Goal: Information Seeking & Learning: Learn about a topic

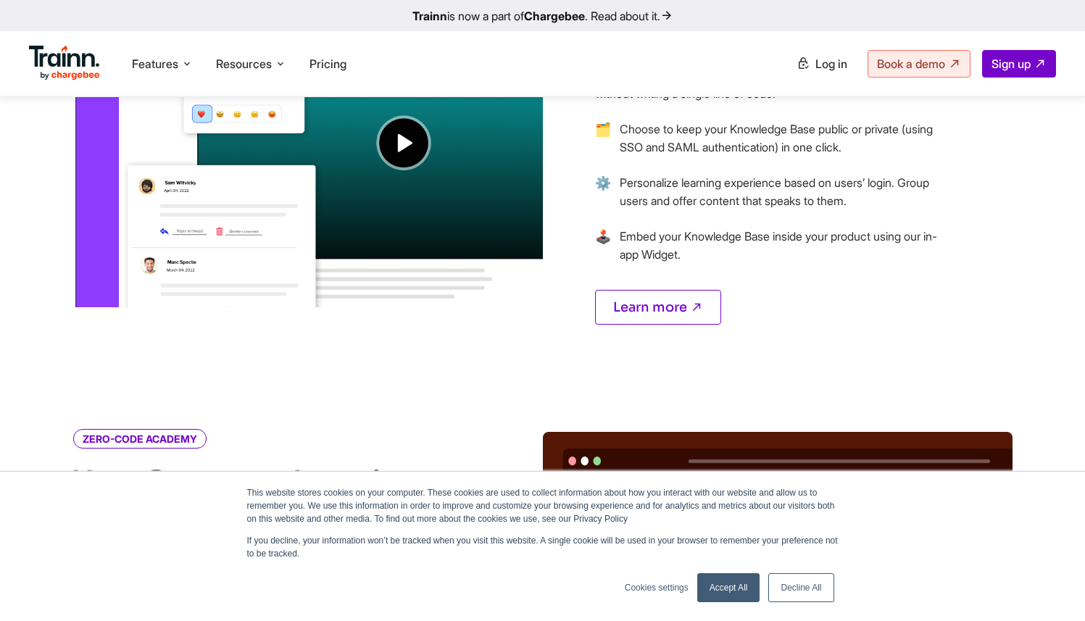
scroll to position [1061, 0]
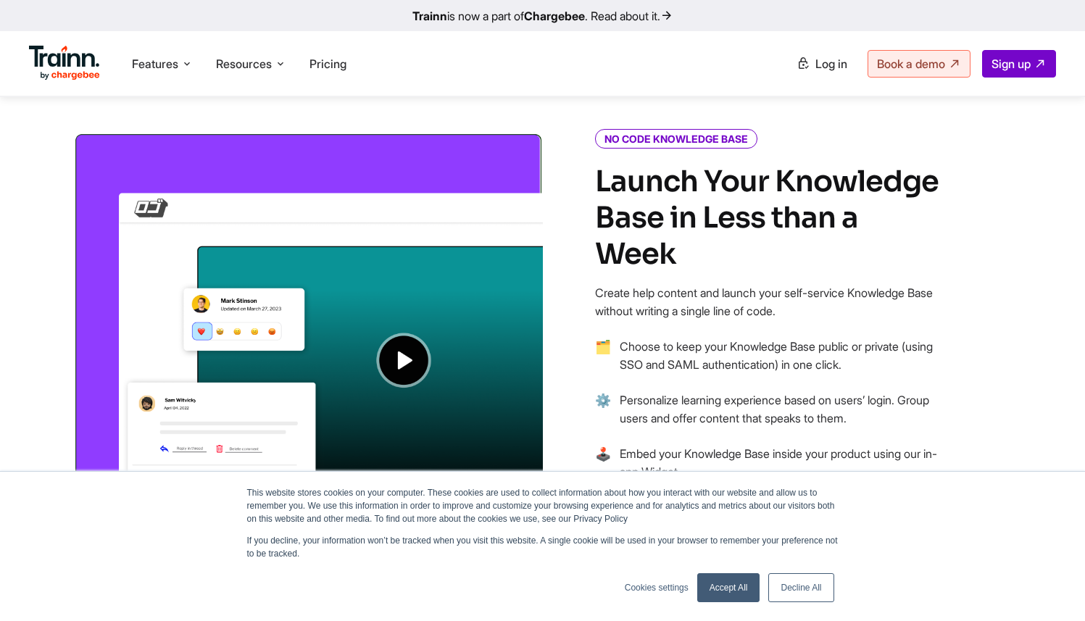
click at [430, 375] on img at bounding box center [308, 328] width 470 height 393
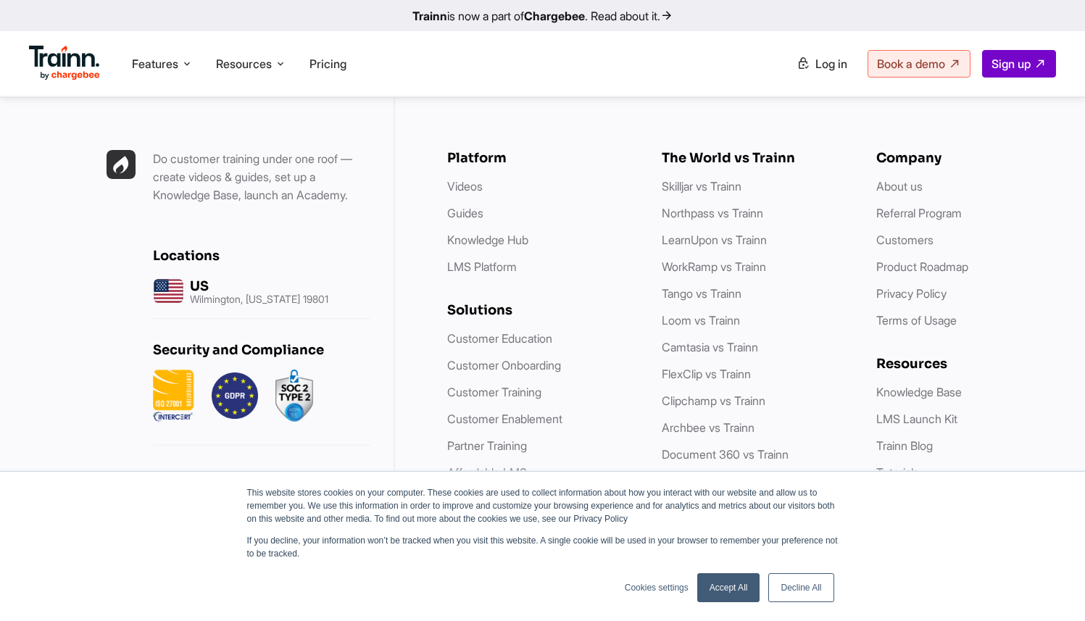
scroll to position [4191, 0]
click at [178, 61] on span "Features" at bounding box center [155, 64] width 46 height 16
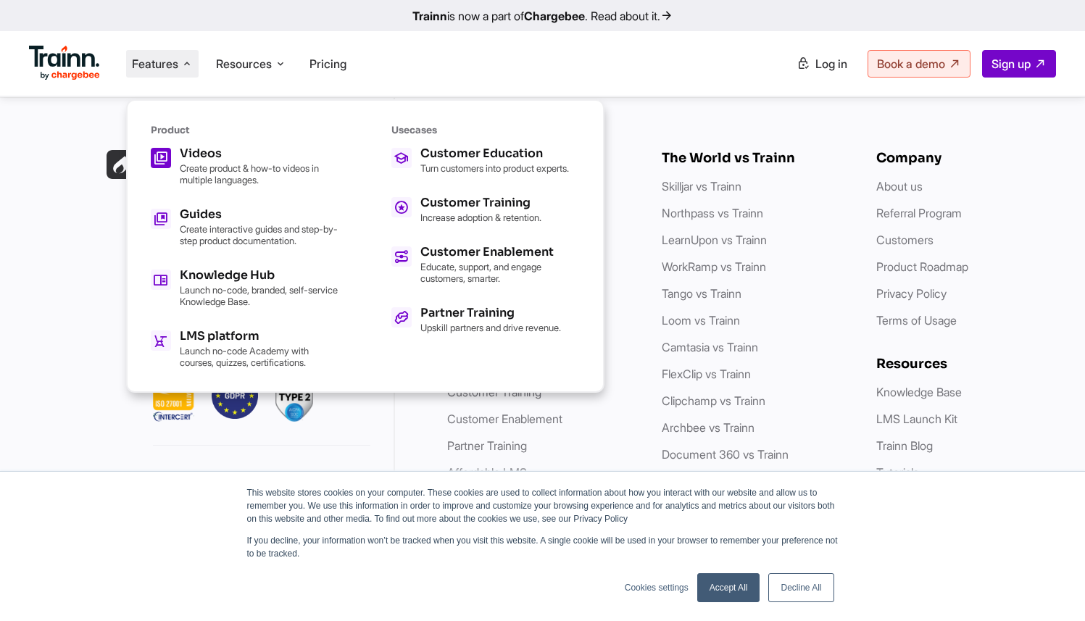
click at [204, 152] on h5 "Videos" at bounding box center [259, 154] width 159 height 12
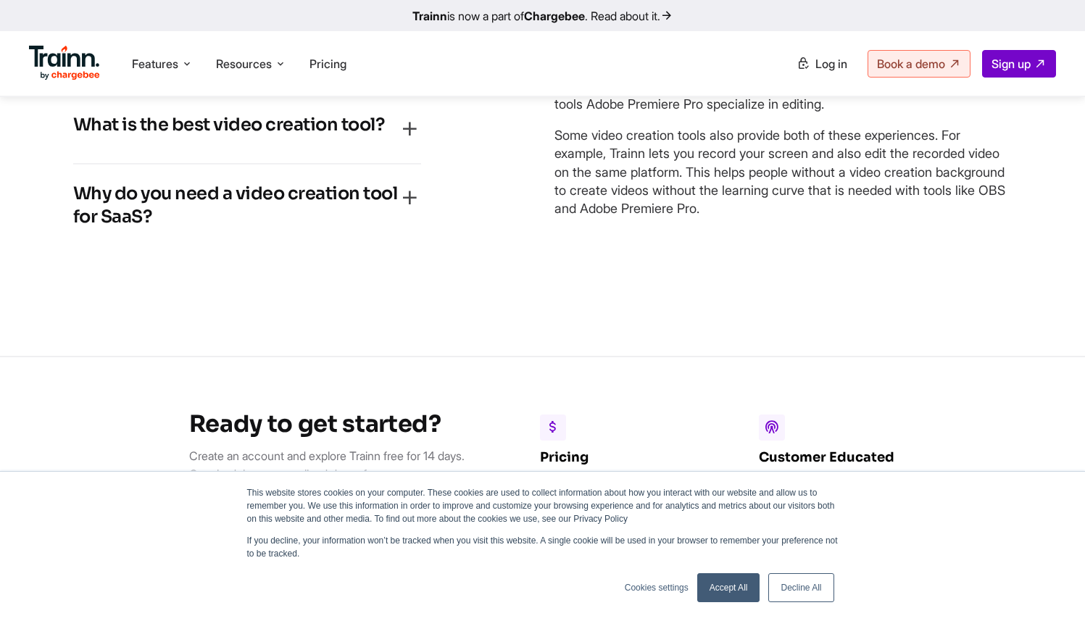
scroll to position [998, 0]
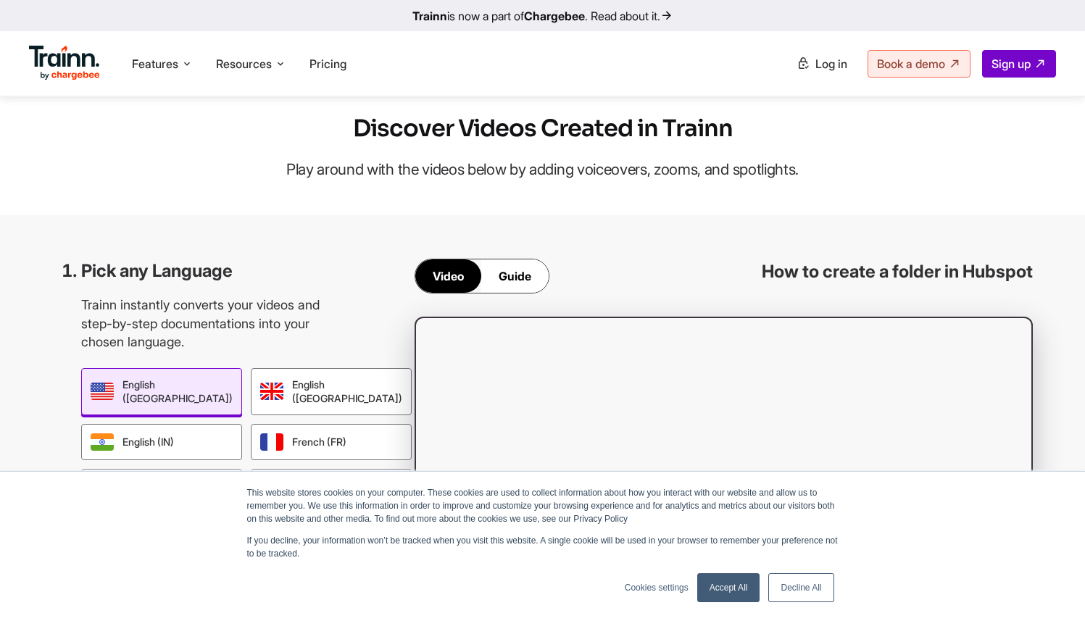
click at [544, 186] on p "Play around with the videos below by adding voiceovers, zooms, and spotlights." at bounding box center [542, 169] width 543 height 33
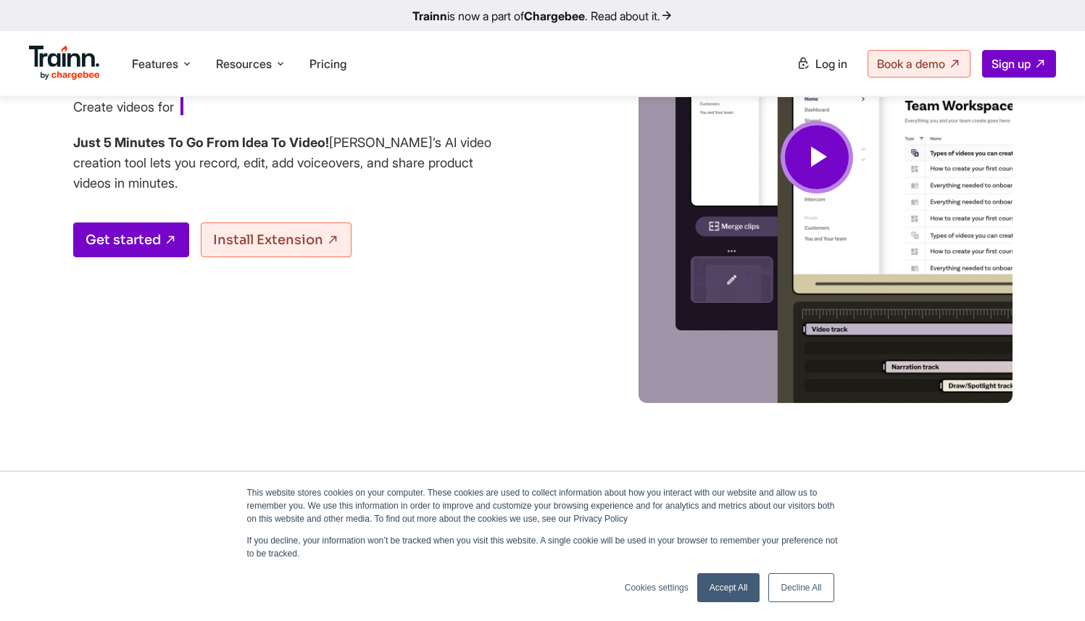
scroll to position [0, 0]
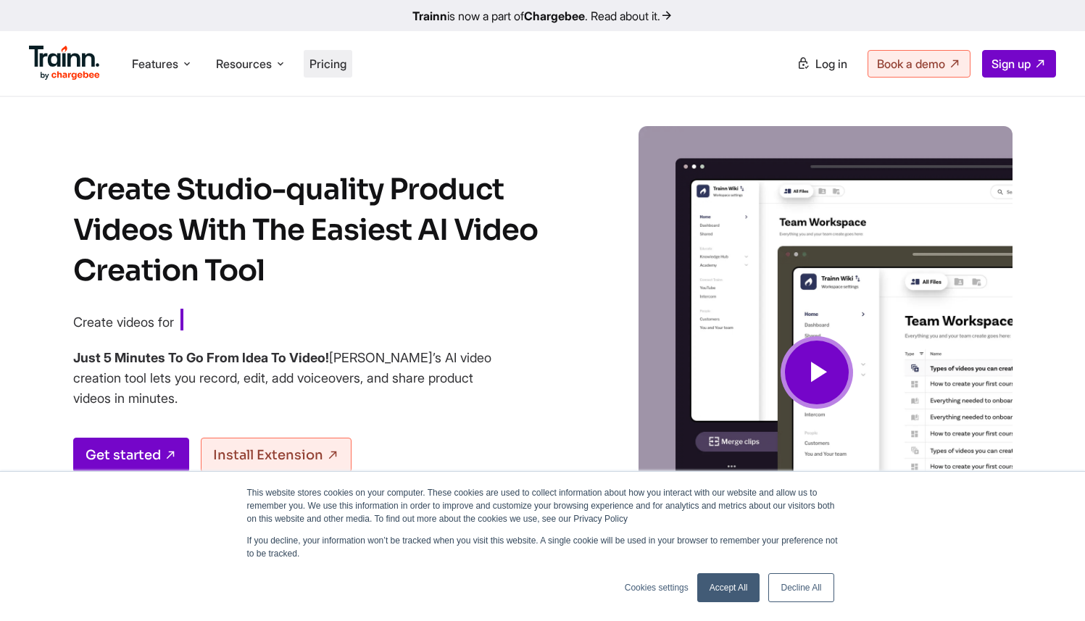
click at [333, 66] on span "Pricing" at bounding box center [327, 64] width 37 height 14
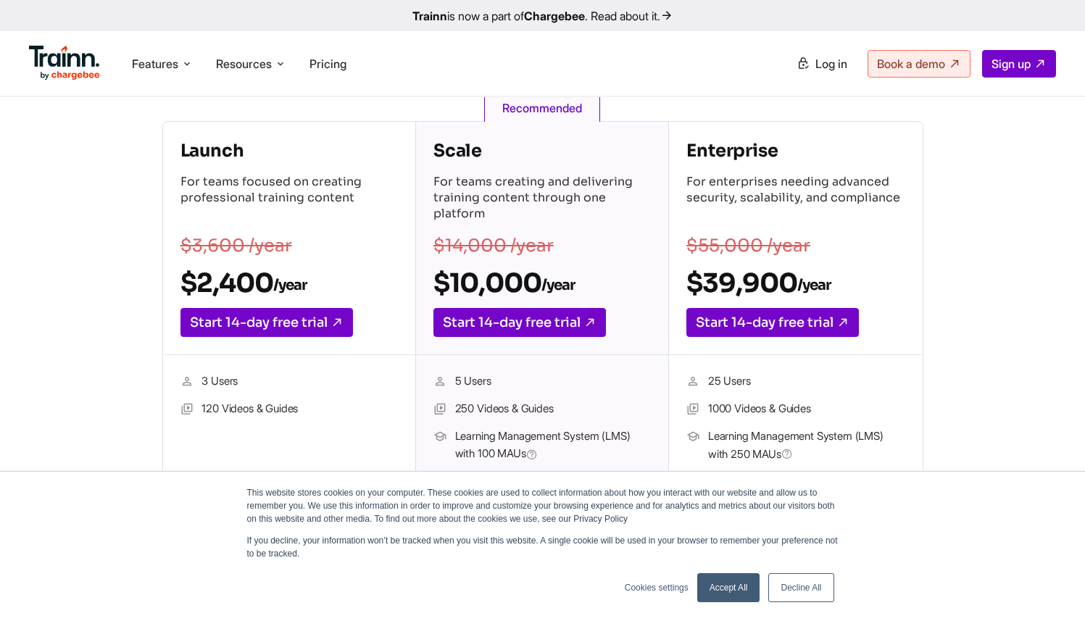
scroll to position [240, 0]
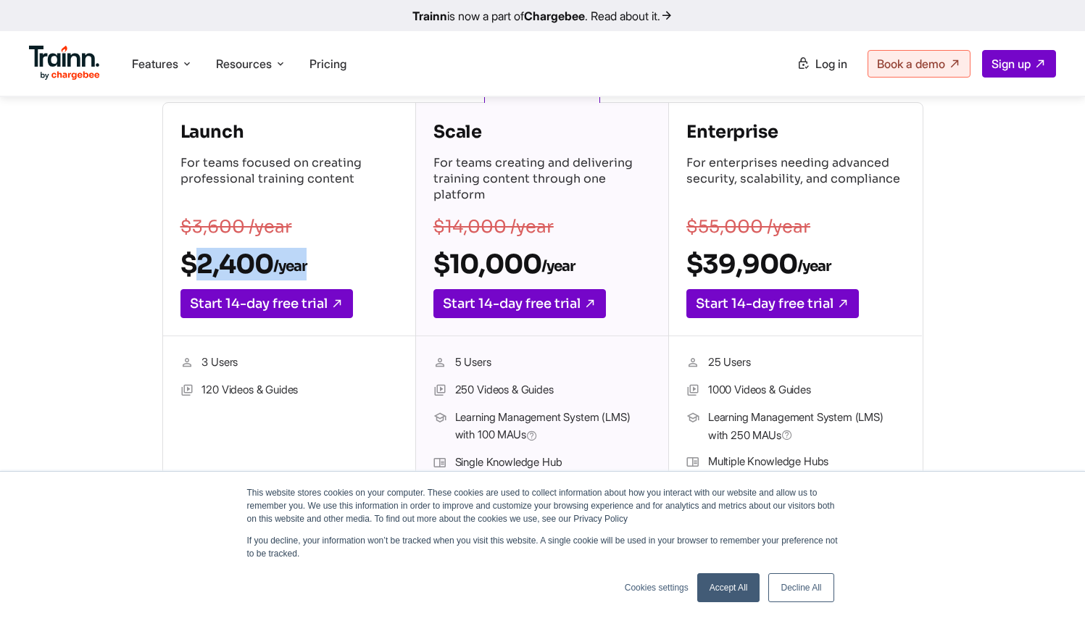
drag, startPoint x: 185, startPoint y: 267, endPoint x: 308, endPoint y: 262, distance: 123.3
click at [308, 262] on h2 "$2,400 /year" at bounding box center [288, 264] width 217 height 33
drag, startPoint x: 311, startPoint y: 262, endPoint x: 196, endPoint y: 262, distance: 115.2
click at [204, 263] on h2 "$2,400 /year" at bounding box center [288, 264] width 217 height 33
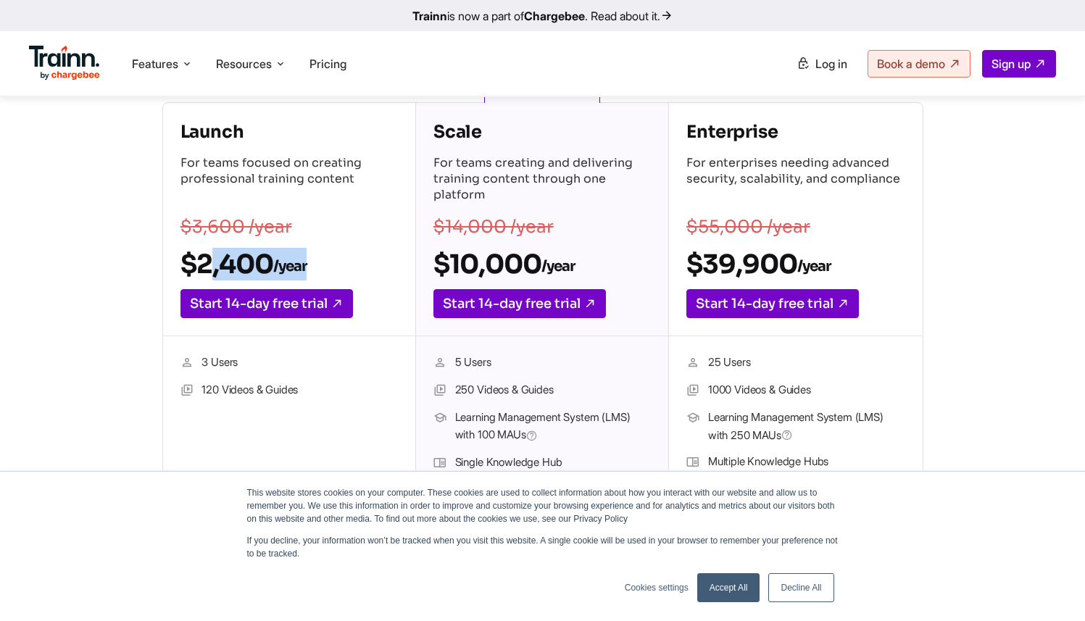
click at [196, 262] on h2 "$2,400 /year" at bounding box center [288, 264] width 217 height 33
drag, startPoint x: 175, startPoint y: 262, endPoint x: 328, endPoint y: 261, distance: 152.2
click at [327, 261] on div "Launch For teams focused on creating professional training content $3,600 /year…" at bounding box center [289, 219] width 252 height 233
click at [328, 261] on h2 "$2,400 /year" at bounding box center [288, 264] width 217 height 33
drag, startPoint x: 329, startPoint y: 262, endPoint x: 167, endPoint y: 264, distance: 162.3
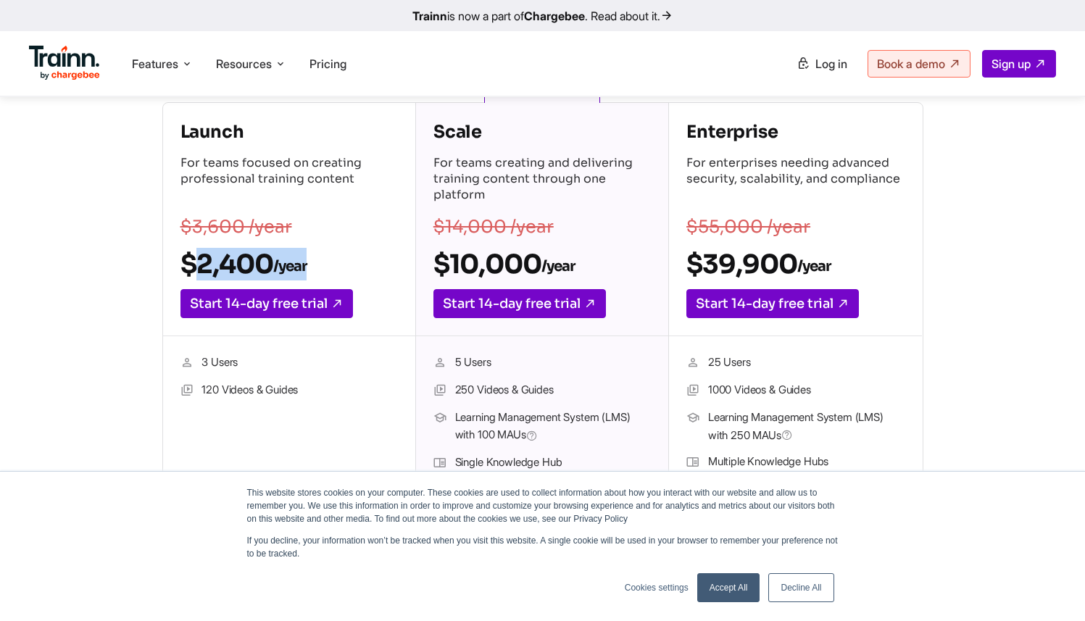
click at [182, 265] on h2 "$2,400 /year" at bounding box center [288, 264] width 217 height 33
click at [164, 264] on div "Launch For teams focused on creating professional training content $3,600 /year…" at bounding box center [289, 219] width 252 height 233
drag, startPoint x: 172, startPoint y: 260, endPoint x: 293, endPoint y: 262, distance: 121.0
click at [287, 264] on div "Launch For teams focused on creating professional training content $3,600 /year…" at bounding box center [289, 219] width 252 height 233
click at [293, 262] on sub "/year" at bounding box center [289, 266] width 33 height 18
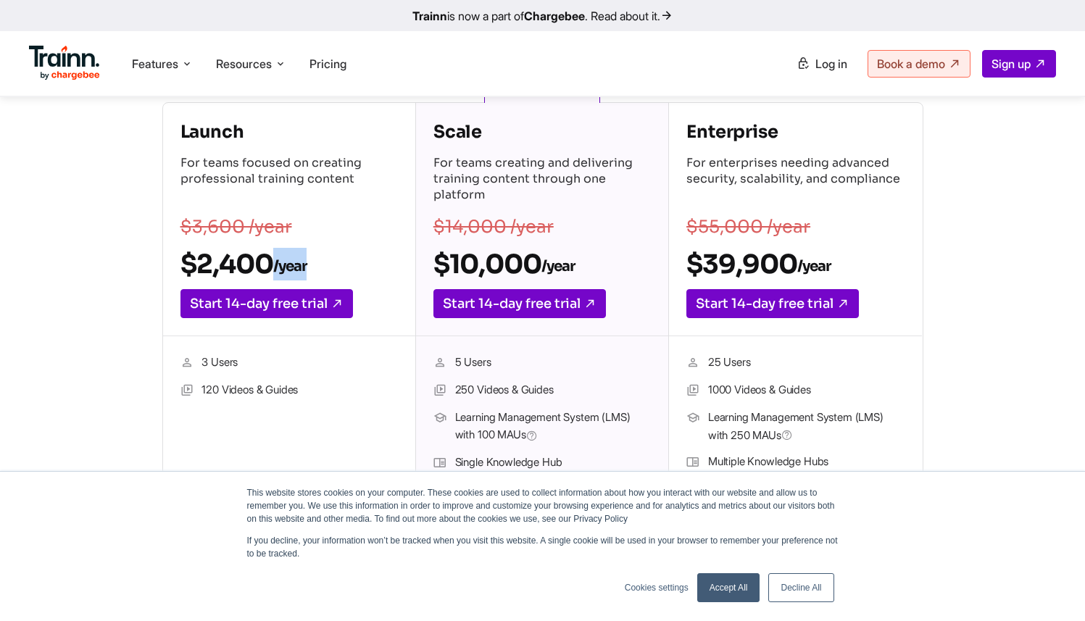
drag, startPoint x: 335, startPoint y: 261, endPoint x: 249, endPoint y: 268, distance: 86.5
click at [249, 268] on h2 "$2,400 /year" at bounding box center [288, 264] width 217 height 33
drag, startPoint x: 206, startPoint y: 267, endPoint x: 281, endPoint y: 266, distance: 75.4
click at [280, 266] on h2 "$2,400 /year" at bounding box center [288, 264] width 217 height 33
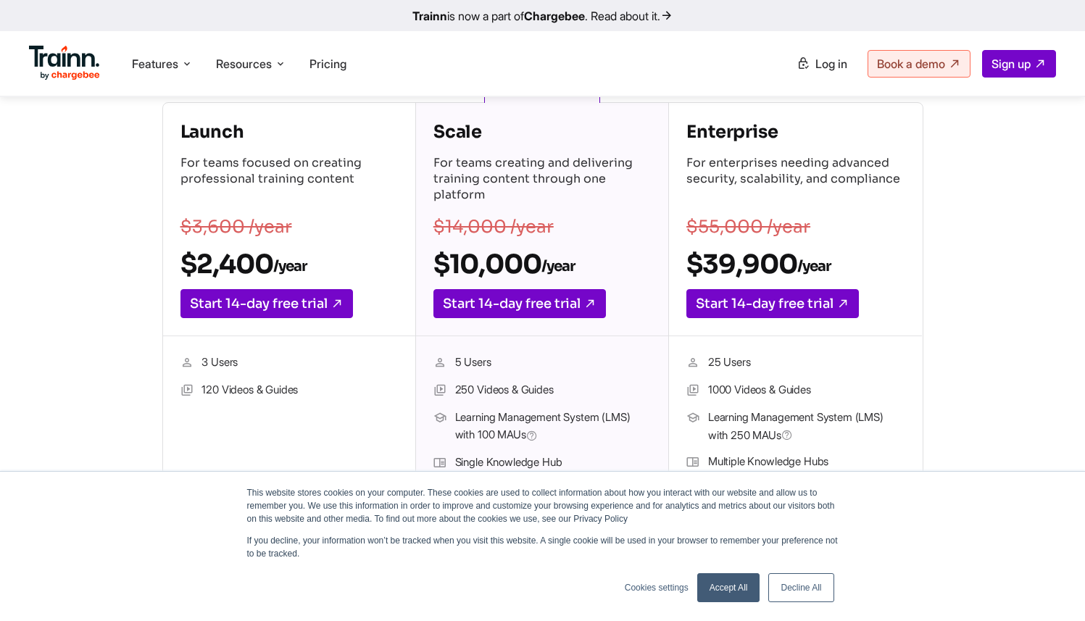
click at [293, 263] on sub "/year" at bounding box center [289, 266] width 33 height 18
drag, startPoint x: 326, startPoint y: 263, endPoint x: 238, endPoint y: 265, distance: 87.7
click at [238, 265] on h2 "$2,400 /year" at bounding box center [288, 264] width 217 height 33
click at [216, 267] on h2 "$2,400 /year" at bounding box center [288, 264] width 217 height 33
drag, startPoint x: 180, startPoint y: 266, endPoint x: 241, endPoint y: 265, distance: 60.9
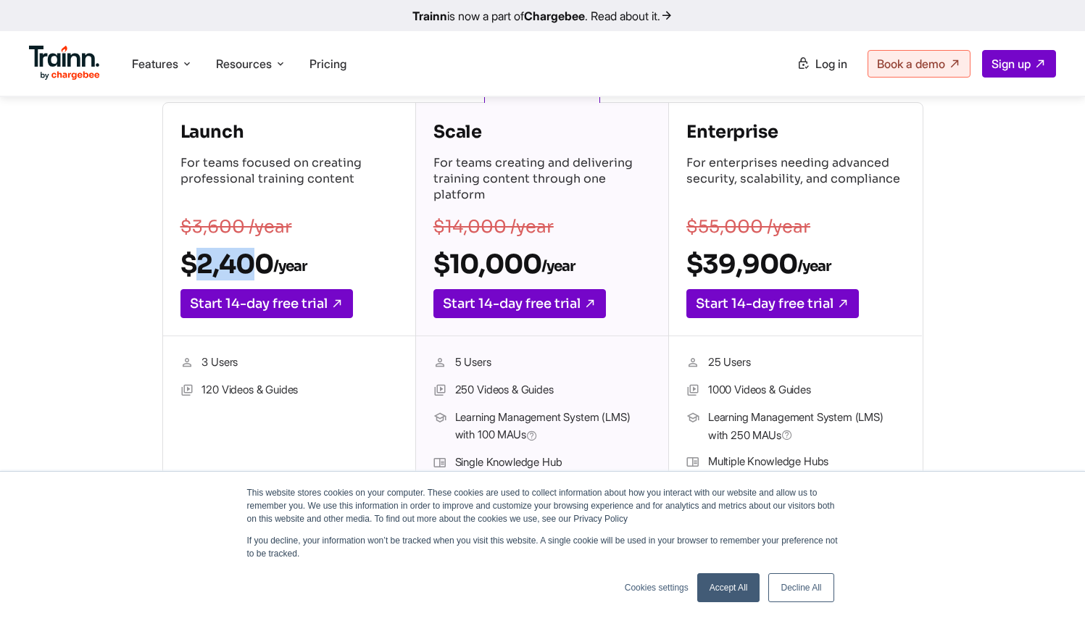
click at [241, 265] on h2 "$2,400 /year" at bounding box center [288, 264] width 217 height 33
click at [299, 264] on sub "/year" at bounding box center [289, 266] width 33 height 18
drag, startPoint x: 323, startPoint y: 264, endPoint x: 213, endPoint y: 267, distance: 110.2
click at [213, 267] on h2 "$2,400 /year" at bounding box center [288, 264] width 217 height 33
click at [193, 267] on h2 "$2,400 /year" at bounding box center [288, 264] width 217 height 33
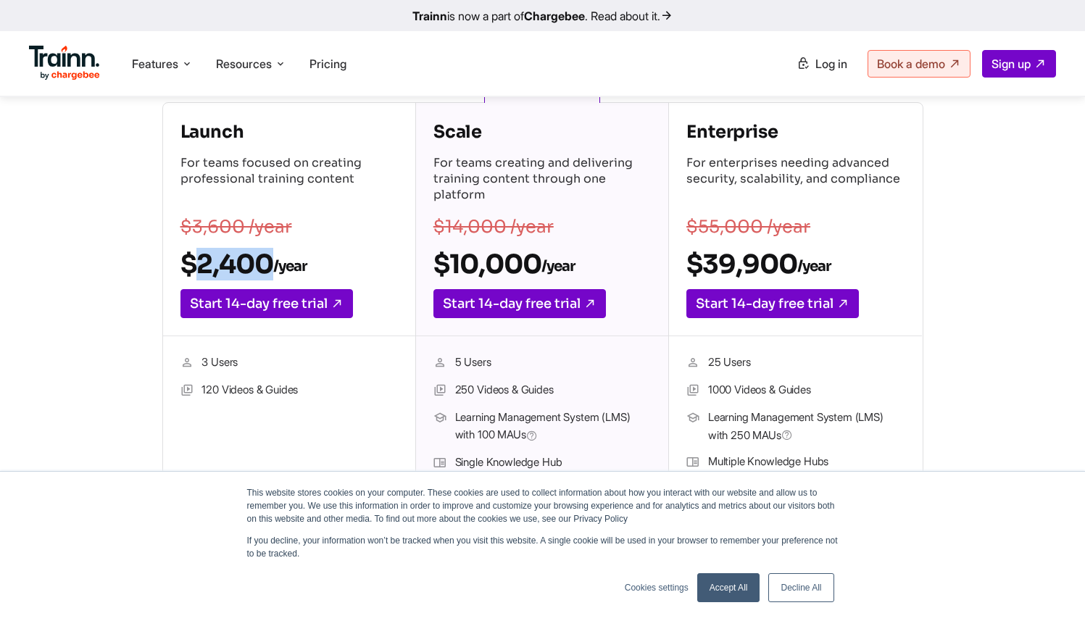
drag, startPoint x: 178, startPoint y: 268, endPoint x: 249, endPoint y: 264, distance: 71.1
click at [247, 266] on div "Launch For teams focused on creating professional training content $3,600 /year…" at bounding box center [289, 219] width 252 height 233
drag, startPoint x: 249, startPoint y: 264, endPoint x: 300, endPoint y: 261, distance: 50.8
click at [249, 264] on h2 "$2,400 /year" at bounding box center [288, 264] width 217 height 33
drag, startPoint x: 300, startPoint y: 261, endPoint x: 212, endPoint y: 267, distance: 88.6
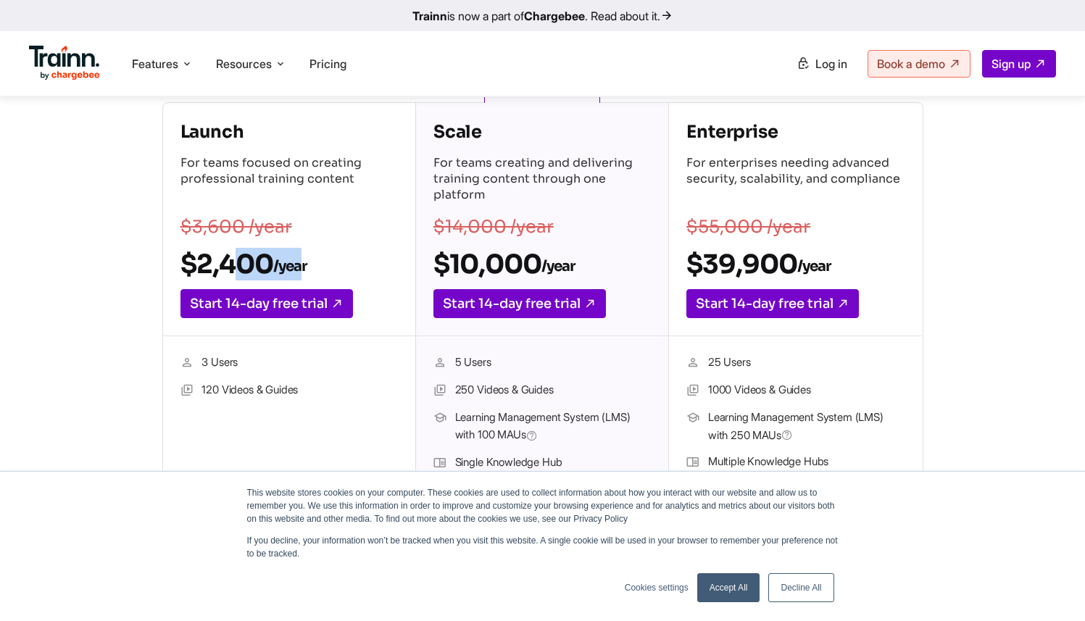
click at [212, 267] on h2 "$2,400 /year" at bounding box center [288, 264] width 217 height 33
click at [142, 235] on div "Launch For teams focused on creating professional training content $3,600 /year…" at bounding box center [542, 381] width 911 height 559
drag, startPoint x: 181, startPoint y: 130, endPoint x: 254, endPoint y: 167, distance: 81.7
click at [254, 167] on div "Launch For teams focused on creating professional training content" at bounding box center [288, 162] width 217 height 85
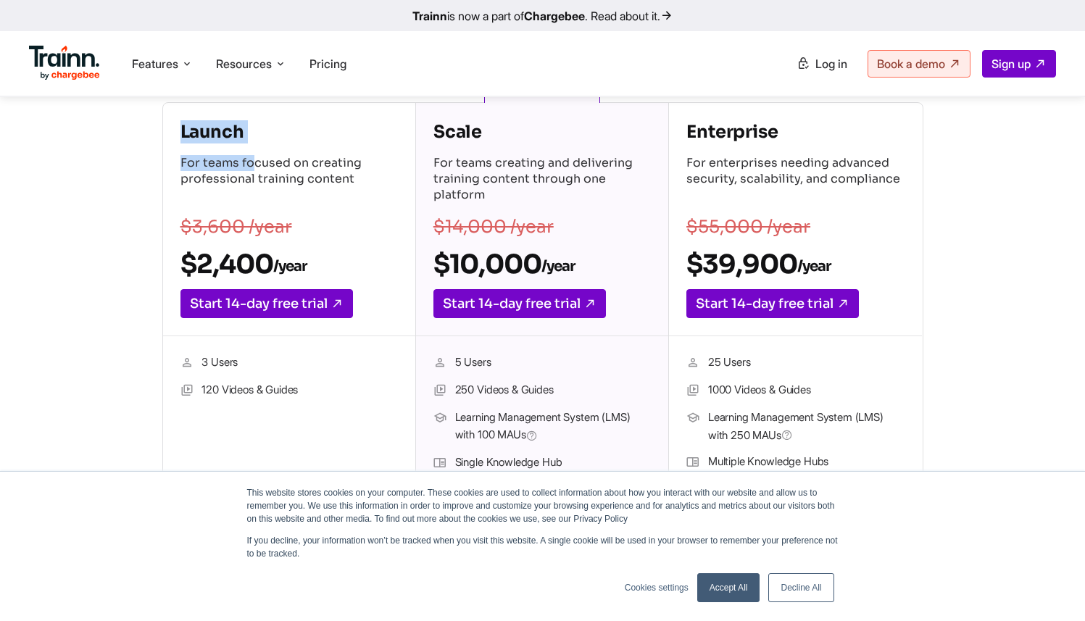
click at [254, 167] on p "For teams focused on creating professional training content" at bounding box center [288, 180] width 217 height 51
